Goal: Find specific page/section: Find specific page/section

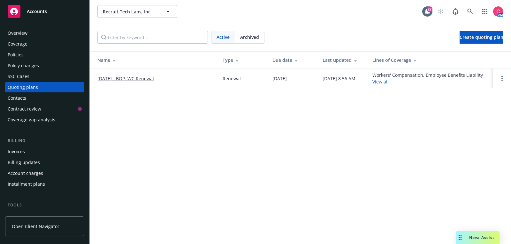
click at [37, 17] on div "Accounts" at bounding box center [45, 11] width 74 height 13
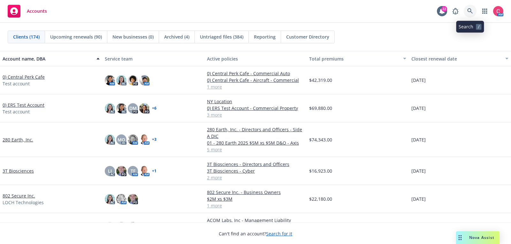
click at [472, 10] on icon at bounding box center [470, 11] width 6 height 6
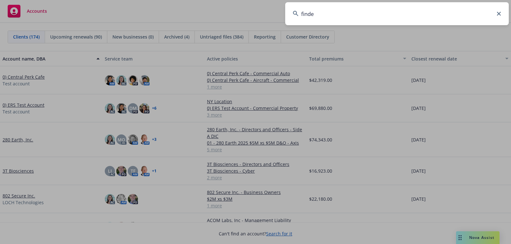
type input "findem"
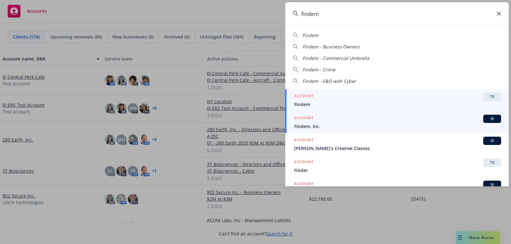
click at [352, 113] on link "ACCOUNT BI Findem, Inc." at bounding box center [396, 122] width 223 height 22
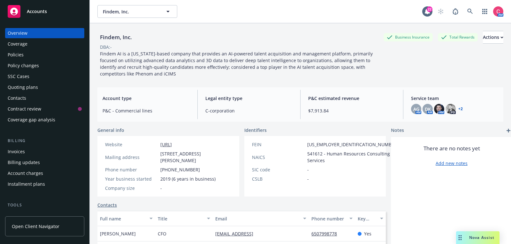
click at [53, 56] on div "Policies" at bounding box center [45, 55] width 74 height 10
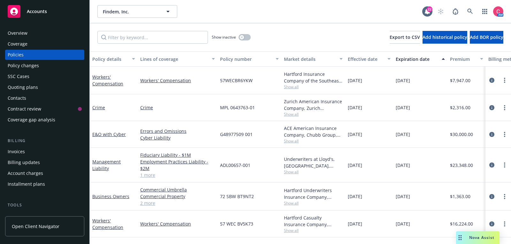
click at [42, 86] on div "Quoting plans" at bounding box center [45, 87] width 74 height 10
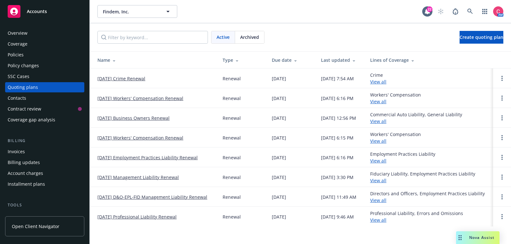
click at [44, 51] on div "Policies" at bounding box center [45, 55] width 74 height 10
